Goal: Information Seeking & Learning: Check status

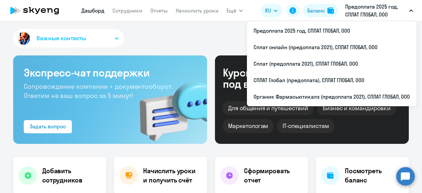
select select "30"
click at [314, 8] on div "Баланс" at bounding box center [315, 11] width 17 height 8
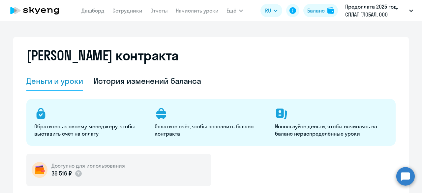
select select "english_adult_not_native_speaker"
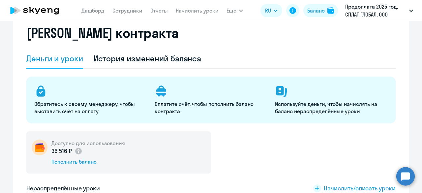
scroll to position [33, 0]
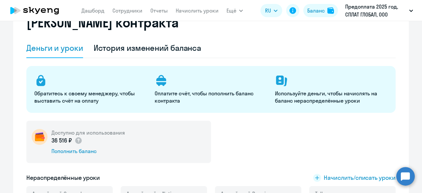
drag, startPoint x: 69, startPoint y: 139, endPoint x: 47, endPoint y: 138, distance: 21.4
click at [47, 138] on div "Доступно для использования 36 516 ₽ Пополнить баланс" at bounding box center [118, 142] width 185 height 42
copy p "36 516 ₽"
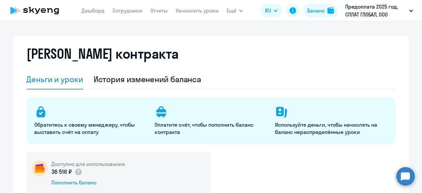
scroll to position [0, 0]
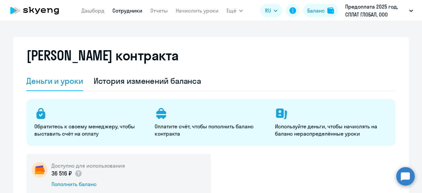
click at [127, 8] on link "Сотрудники" at bounding box center [127, 10] width 30 height 7
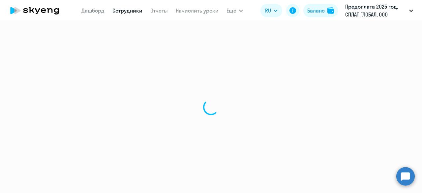
select select "30"
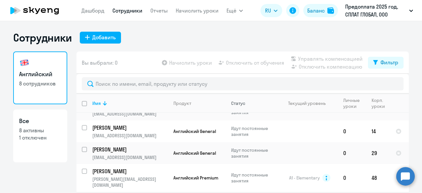
scroll to position [66, 0]
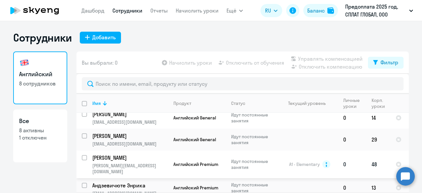
drag, startPoint x: 127, startPoint y: 157, endPoint x: 144, endPoint y: 157, distance: 17.2
click at [127, 157] on p "Бутрим Виктория Дмитриевна" at bounding box center [129, 157] width 75 height 7
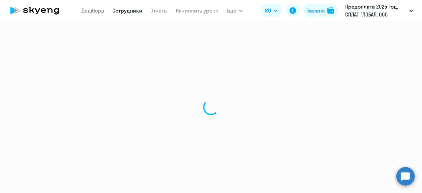
select select "english"
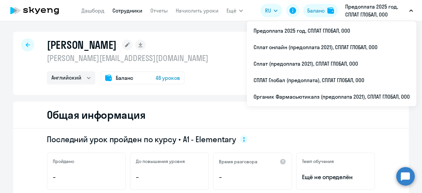
select select "30"
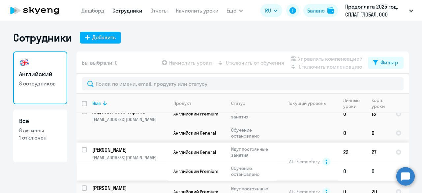
scroll to position [18, 0]
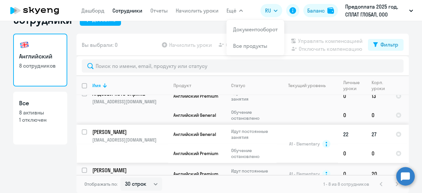
click at [114, 126] on td "Алёшина Марина silmarven@yandex.ru" at bounding box center [127, 144] width 81 height 38
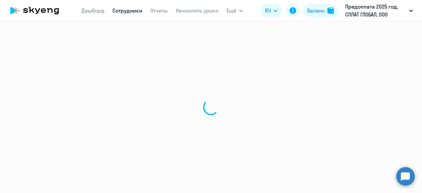
select select "english"
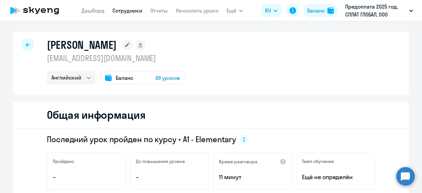
click at [132, 77] on div "Баланс 49 уроков" at bounding box center [143, 77] width 84 height 13
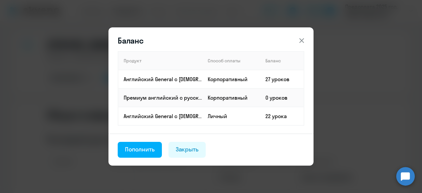
click at [304, 41] on icon at bounding box center [302, 41] width 8 height 8
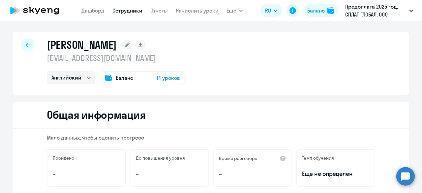
select select "english"
